Goal: Task Accomplishment & Management: Use online tool/utility

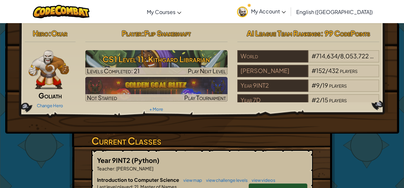
scroll to position [230, 0]
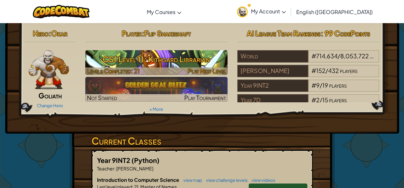
click at [150, 65] on h3 "CS1 Level 11: Kithgard Librarian" at bounding box center [156, 59] width 142 height 15
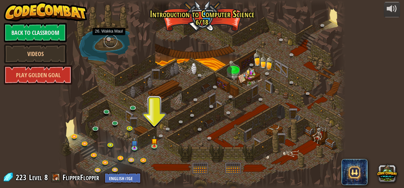
click at [110, 40] on link at bounding box center [110, 41] width 13 height 13
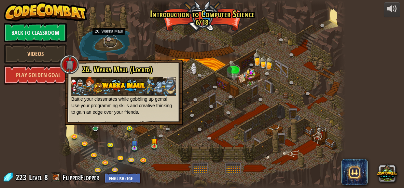
click at [110, 40] on link at bounding box center [110, 41] width 13 height 13
click at [191, 83] on div at bounding box center [202, 94] width 288 height 188
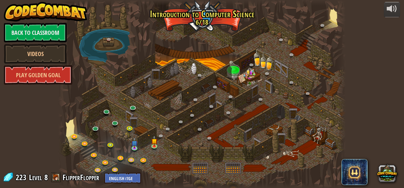
click at [133, 147] on img at bounding box center [134, 140] width 7 height 15
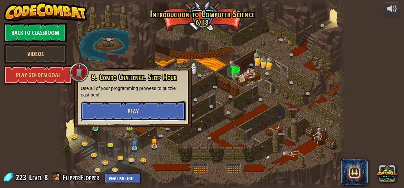
click at [142, 113] on button "Play" at bounding box center [133, 111] width 105 height 20
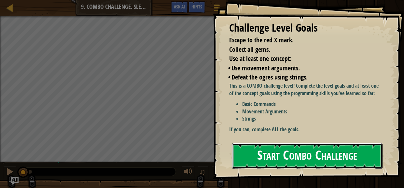
click at [273, 152] on button "Start Combo Challenge" at bounding box center [307, 156] width 150 height 26
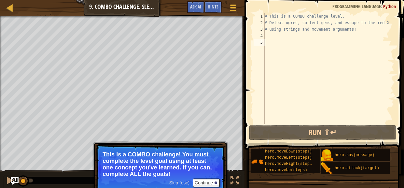
click at [282, 37] on div "# This is a COMBO challenge level. # Defeat [PERSON_NAME], collect gems, and es…" at bounding box center [328, 75] width 131 height 124
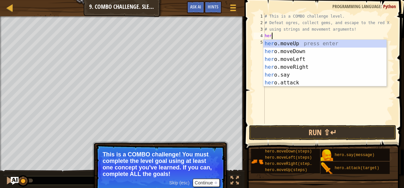
type textarea "hero"
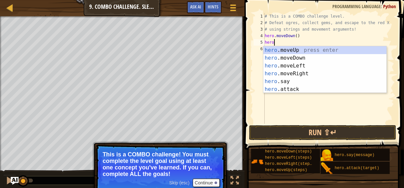
scroll to position [3, 0]
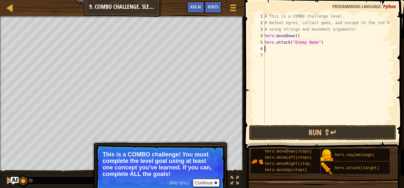
click at [316, 42] on div "# This is a COMBO challenge level. # Defeat [PERSON_NAME], collect gems, and es…" at bounding box center [328, 75] width 131 height 124
type textarea "hero.attack("Bubble")"
click at [335, 64] on div "# This is a COMBO challenge level. # Defeat [PERSON_NAME], collect gems, and es…" at bounding box center [328, 75] width 131 height 124
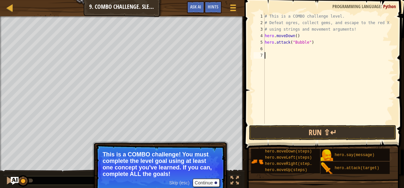
scroll to position [3, 0]
click at [312, 50] on div "# This is a COMBO challenge level. # Defeat [PERSON_NAME], collect gems, and es…" at bounding box center [328, 75] width 131 height 124
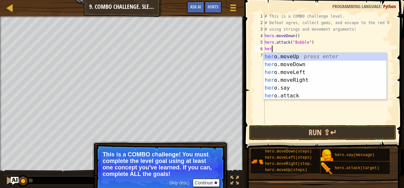
type textarea "hero"
click at [318, 57] on div "hero .moveUp press enter hero .moveDown press enter hero .moveLeft press enter …" at bounding box center [324, 84] width 123 height 63
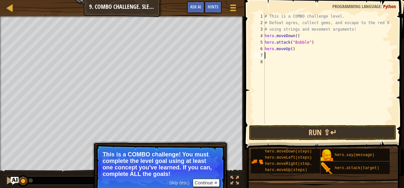
scroll to position [3, 0]
click at [292, 48] on div "# This is a COMBO challenge level. # Defeat [PERSON_NAME], collect gems, and es…" at bounding box center [328, 75] width 131 height 124
type textarea "hero.moveUp(2)"
click at [301, 54] on div "# This is a COMBO challenge level. # Defeat [PERSON_NAME], collect gems, and es…" at bounding box center [328, 75] width 131 height 124
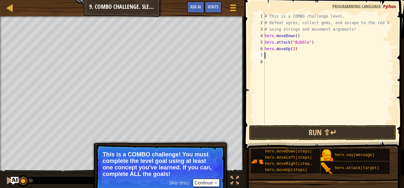
scroll to position [3, 0]
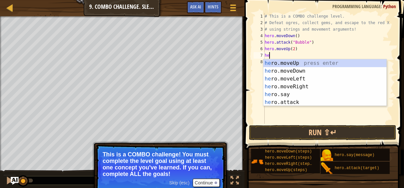
type textarea "her"
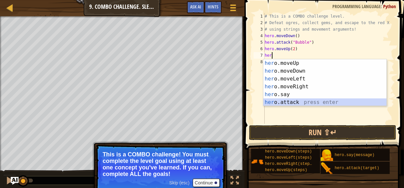
type textarea "Enemy Name"
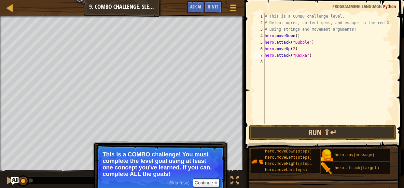
type textarea "hero.attack("Rexxar")"
click at [304, 60] on div "# This is a COMBO challenge level. # Defeat [PERSON_NAME], collect gems, and es…" at bounding box center [328, 75] width 131 height 124
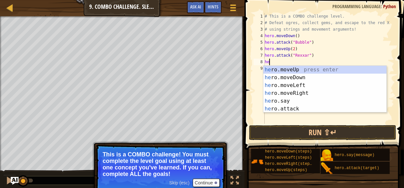
type textarea "her"
click at [297, 93] on div "her o.moveUp press enter her o.moveDown press enter her o.moveLeft press enter …" at bounding box center [324, 97] width 123 height 63
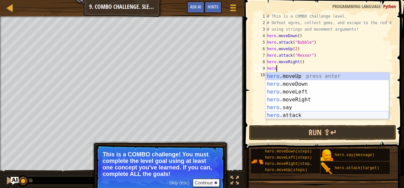
click at [289, 113] on div "hero .moveUp press enter hero .moveDown press enter hero .moveLeft press enter …" at bounding box center [327, 103] width 123 height 63
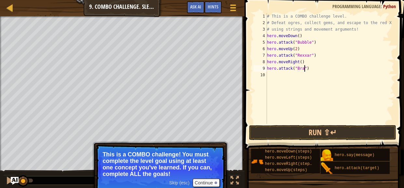
scroll to position [3, 3]
click at [296, 49] on div "# This is a COMBO challenge level. # Defeat [PERSON_NAME], collect gems, and es…" at bounding box center [330, 75] width 129 height 124
type textarea "hero.moveUp()"
click at [306, 50] on div "# This is a COMBO challenge level. # Defeat [PERSON_NAME], collect gems, and es…" at bounding box center [330, 75] width 129 height 124
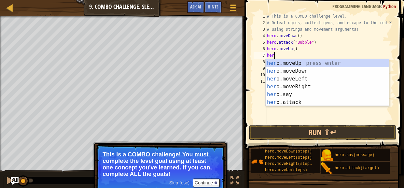
scroll to position [3, 0]
type textarea "hero"
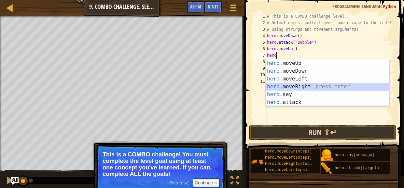
click at [315, 85] on div "hero .moveUp press enter hero .moveDown press enter hero .moveLeft press enter …" at bounding box center [327, 90] width 123 height 63
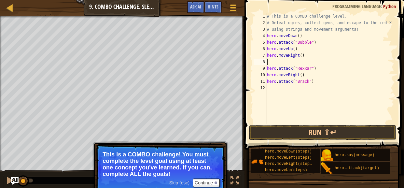
click at [302, 56] on div "# This is a COMBO challenge level. # Defeat [PERSON_NAME], collect gems, and es…" at bounding box center [330, 75] width 129 height 124
click at [302, 65] on div "# This is a COMBO challenge level. # Defeat [PERSON_NAME], collect gems, and es…" at bounding box center [330, 75] width 129 height 124
type textarea "hero.attack("Rexxar")"
click at [292, 60] on div "# This is a COMBO challenge level. # Defeat [PERSON_NAME], collect gems, and es…" at bounding box center [330, 75] width 129 height 124
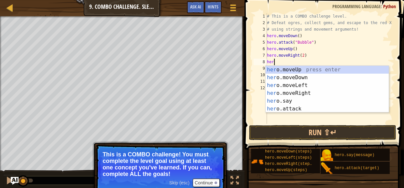
scroll to position [3, 0]
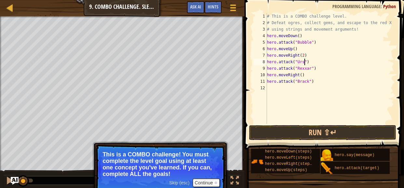
type textarea "hero.attack("Ursa")"
click at [318, 64] on div "# This is a COMBO challenge level. # Defeat [PERSON_NAME], collect gems, and es…" at bounding box center [330, 75] width 129 height 124
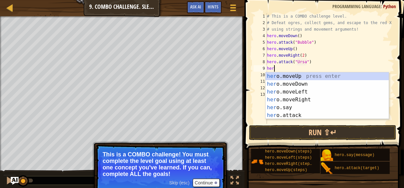
type textarea "hero"
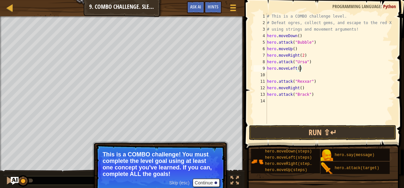
click at [300, 68] on div "# This is a COMBO challenge level. # Defeat [PERSON_NAME], collect gems, and es…" at bounding box center [330, 75] width 129 height 124
type textarea "hero.moveLeft(2)"
click at [294, 74] on div "# This is a COMBO challenge level. # Defeat [PERSON_NAME], collect gems, and es…" at bounding box center [330, 75] width 129 height 124
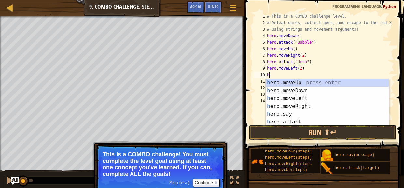
type textarea "hero"
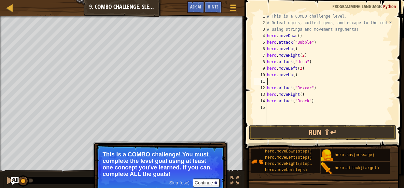
type textarea "hero.moveUp()"
click at [310, 106] on div "# This is a COMBO challenge level. # Defeat [PERSON_NAME], collect gems, and es…" at bounding box center [330, 75] width 129 height 124
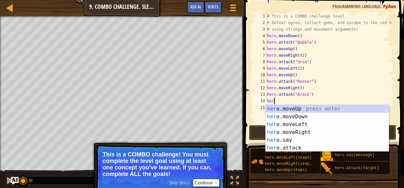
type textarea "hero"
click at [310, 131] on div "hero .moveUp press enter hero .moveDown press enter hero .moveLeft press enter …" at bounding box center [327, 136] width 123 height 63
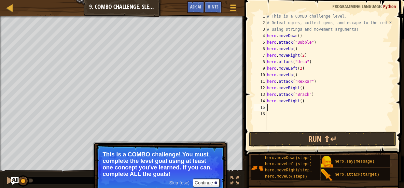
click at [303, 101] on div "# This is a COMBO challenge level. # Defeat [PERSON_NAME], collect gems, and es…" at bounding box center [330, 78] width 129 height 130
click at [307, 143] on button "Run ⇧↵" at bounding box center [322, 139] width 147 height 15
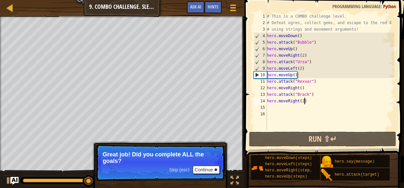
click at [176, 170] on span "Skip (esc)" at bounding box center [179, 169] width 20 height 5
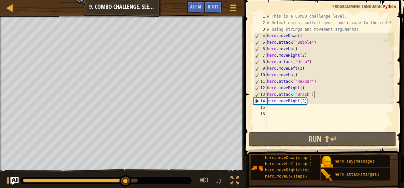
click at [316, 96] on div "# This is a COMBO challenge level. # Defeat [PERSON_NAME], collect gems, and es…" at bounding box center [330, 78] width 129 height 130
type textarea "hero.attack("Brack")"
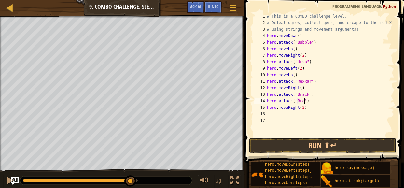
scroll to position [3, 3]
click at [315, 63] on div "# This is a COMBO challenge level. # Defeat [PERSON_NAME], collect gems, and es…" at bounding box center [330, 81] width 129 height 137
type textarea "hero.attack("Ursa")"
click at [325, 41] on div "# This is a COMBO challenge level. # Defeat [PERSON_NAME], collect gems, and es…" at bounding box center [330, 81] width 129 height 137
click at [322, 87] on div "# This is a COMBO challenge level. # Defeat [PERSON_NAME], collect gems, and es…" at bounding box center [330, 81] width 129 height 137
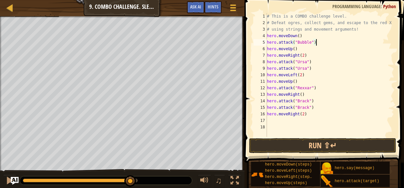
type textarea "hero.attack("Rexxar")"
click at [300, 92] on div "# This is a COMBO challenge level. # Defeat [PERSON_NAME], collect gems, and es…" at bounding box center [330, 81] width 129 height 137
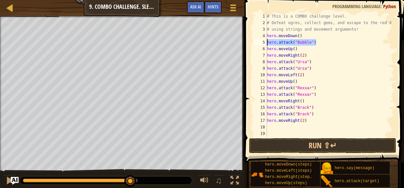
drag, startPoint x: 320, startPoint y: 42, endPoint x: 259, endPoint y: 45, distance: 62.0
click at [259, 45] on div "hero.attack("Rexxar") 1 2 3 4 5 6 7 8 9 10 11 12 13 14 15 16 17 18 19 # This is…" at bounding box center [323, 75] width 142 height 124
type textarea "hero.attack("Bubble")"
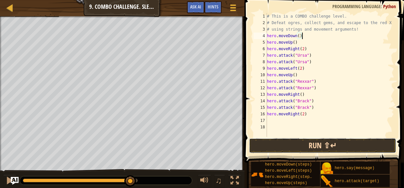
click at [307, 146] on button "Run ⇧↵" at bounding box center [322, 145] width 147 height 15
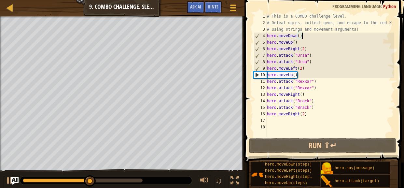
click at [317, 64] on div "# This is a COMBO challenge level. # Defeat [PERSON_NAME], collect gems, and es…" at bounding box center [330, 81] width 129 height 137
type textarea "hero.attack("Ursa")"
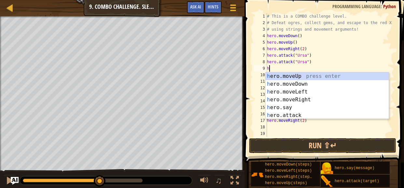
type textarea "her"
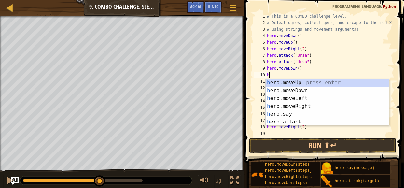
type textarea "hero"
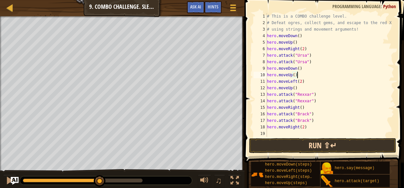
type textarea "hero.moveUp()"
click at [322, 147] on button "Run ⇧↵" at bounding box center [322, 145] width 147 height 15
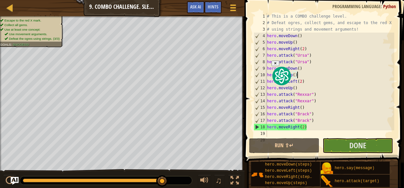
click at [276, 64] on icon "button" at bounding box center [276, 63] width 2 height 2
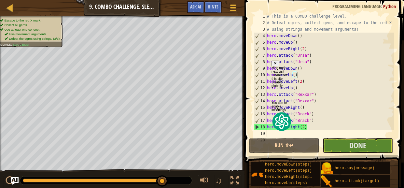
click at [292, 73] on div "Hide until next visit" at bounding box center [282, 69] width 20 height 7
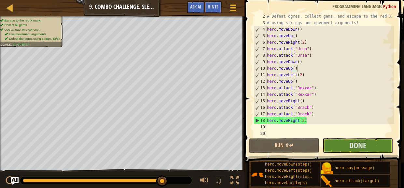
scroll to position [0, 0]
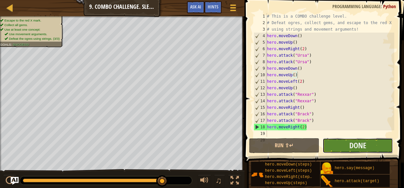
click at [348, 143] on button "Done" at bounding box center [358, 145] width 70 height 15
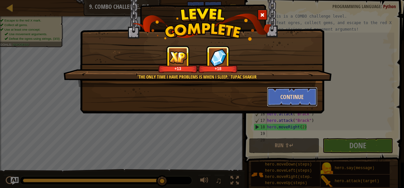
click at [280, 94] on button "Continue" at bounding box center [292, 97] width 50 height 20
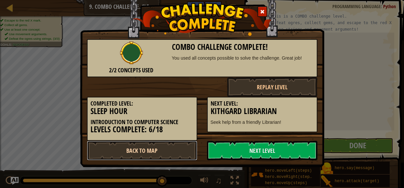
click at [167, 153] on link "Back to Map" at bounding box center [142, 151] width 110 height 20
